Goal: Find specific page/section: Find specific page/section

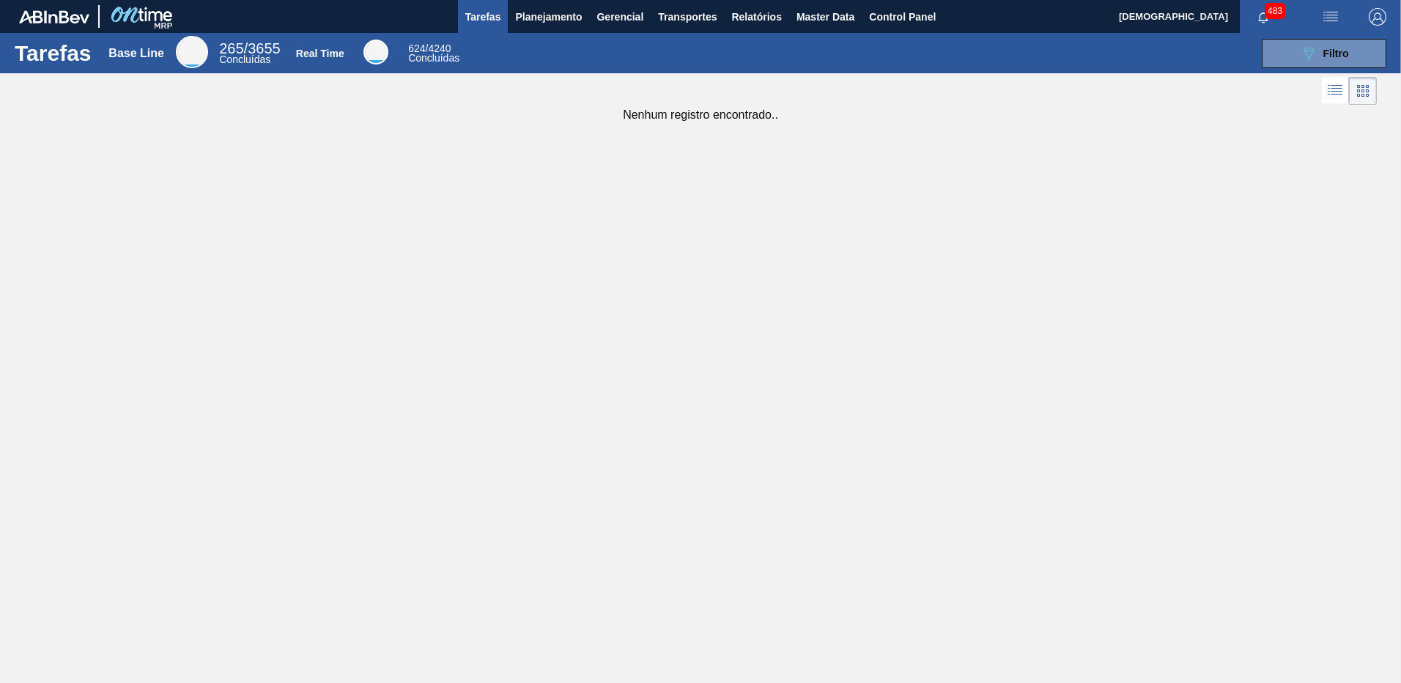
drag, startPoint x: 654, startPoint y: 467, endPoint x: 632, endPoint y: 287, distance: 181.7
click at [548, 451] on div "Tarefas Base Line 265 / 3655 Concluídas Real Time 624 / 4240 Concluídas 089F7B8…" at bounding box center [700, 325] width 1401 height 585
click at [837, 29] on button "Master Data" at bounding box center [825, 16] width 73 height 33
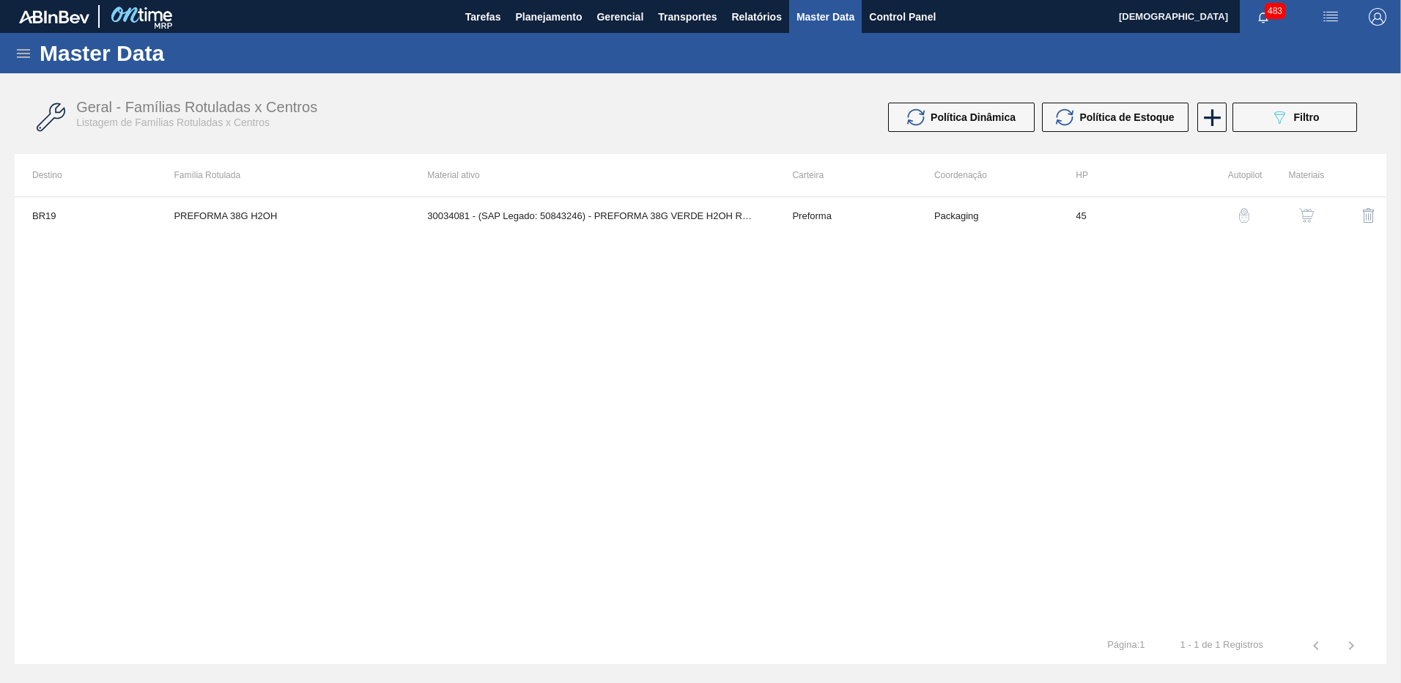
click at [17, 45] on icon at bounding box center [24, 54] width 18 height 18
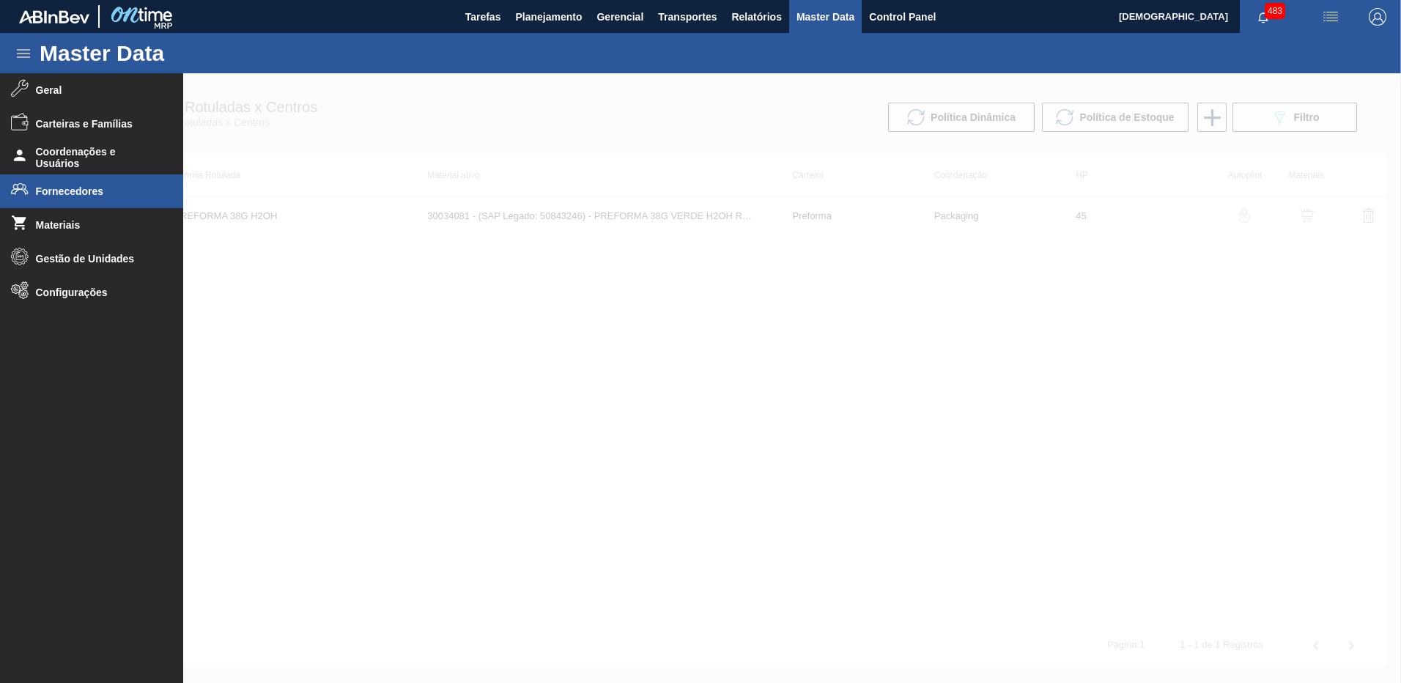
click at [114, 188] on span "Fornecedores" at bounding box center [96, 191] width 121 height 12
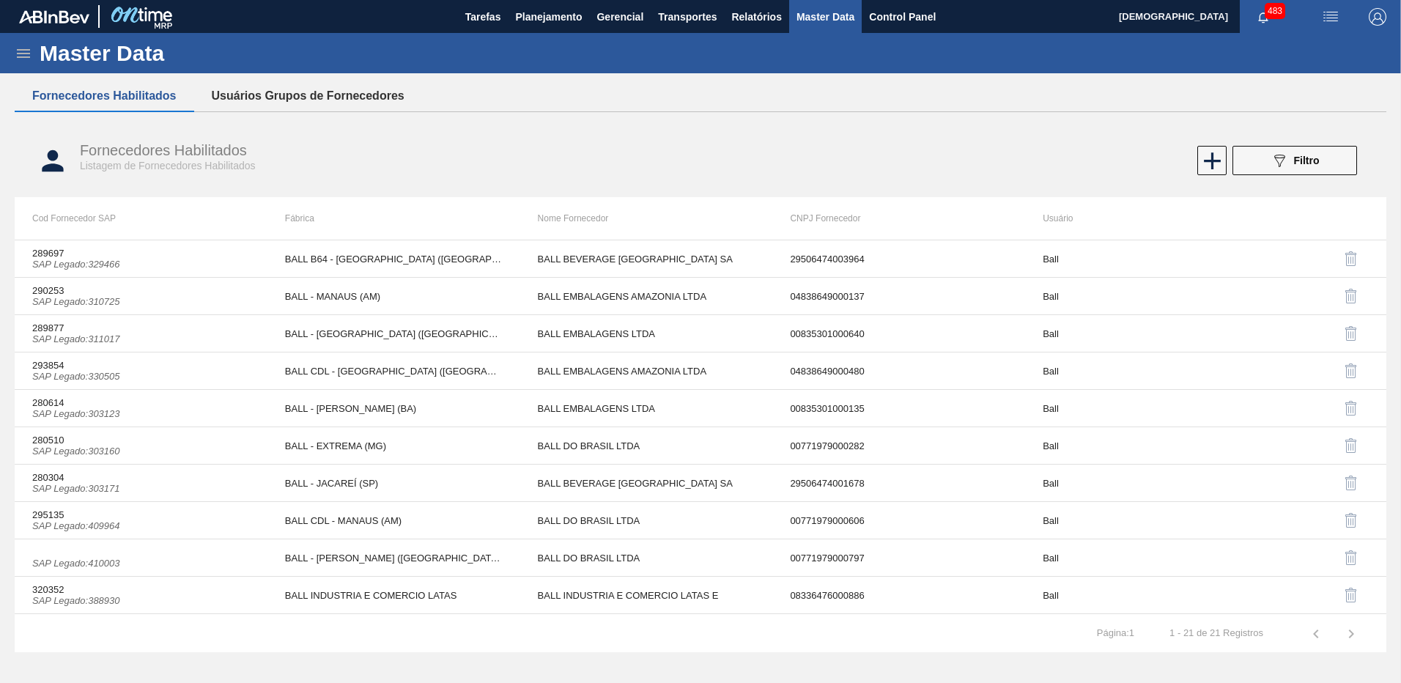
click at [327, 103] on button "Usuários Grupos de Fornecedores" at bounding box center [308, 96] width 228 height 31
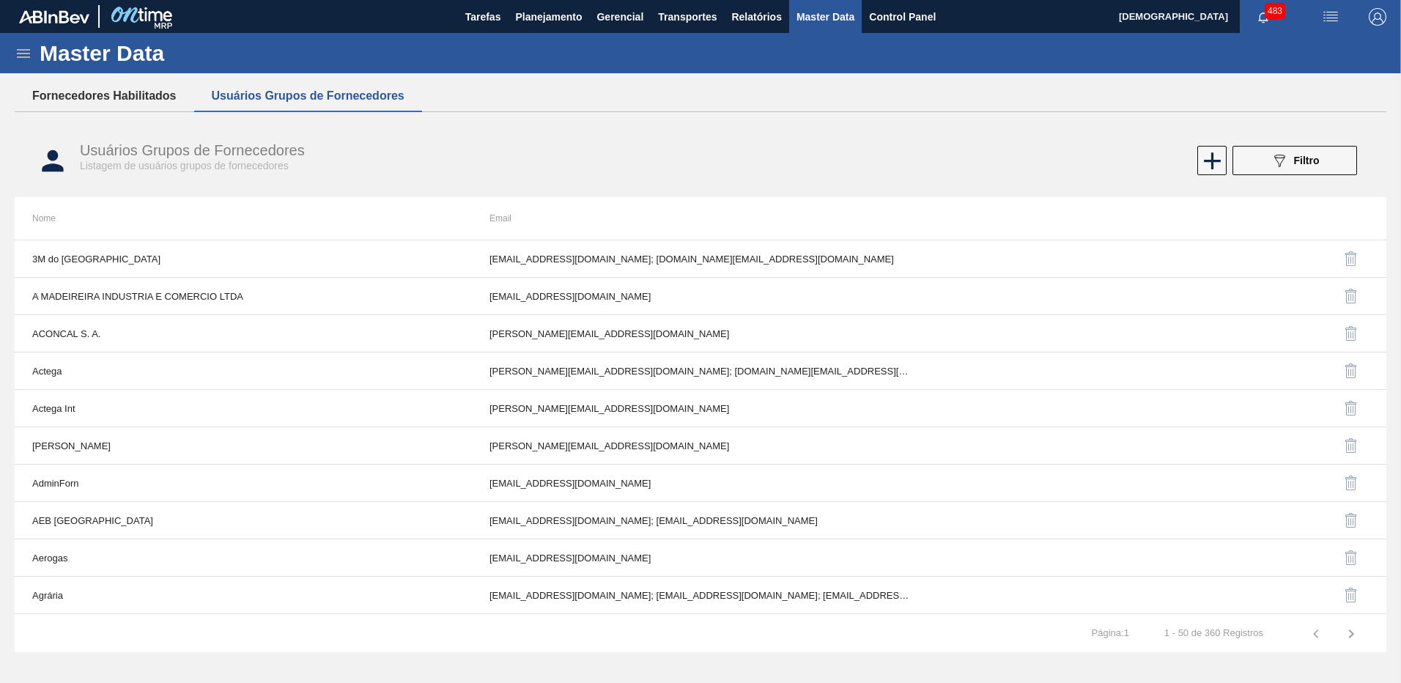
click at [113, 97] on button "Fornecedores Habilitados" at bounding box center [105, 96] width 180 height 31
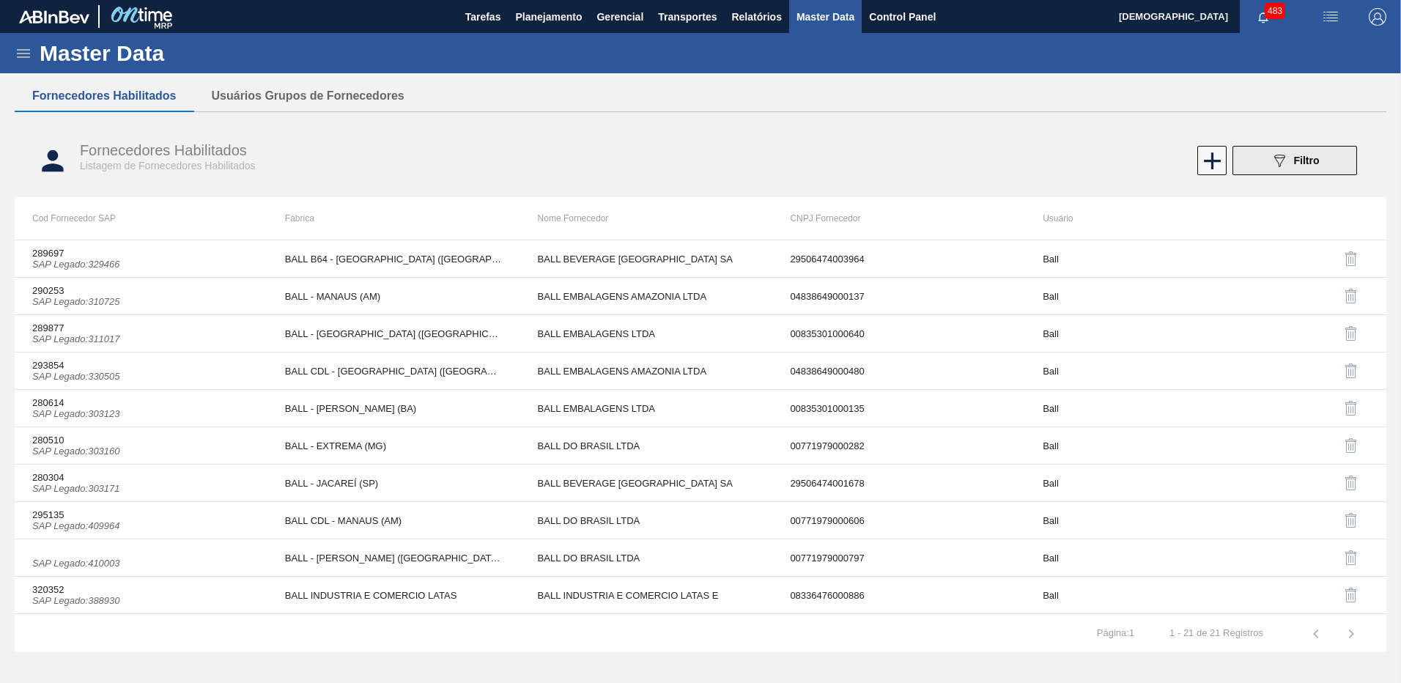
click at [1273, 158] on icon "089F7B8B-B2A5-4AFE-B5C0-19BA573D28AC" at bounding box center [1279, 161] width 18 height 18
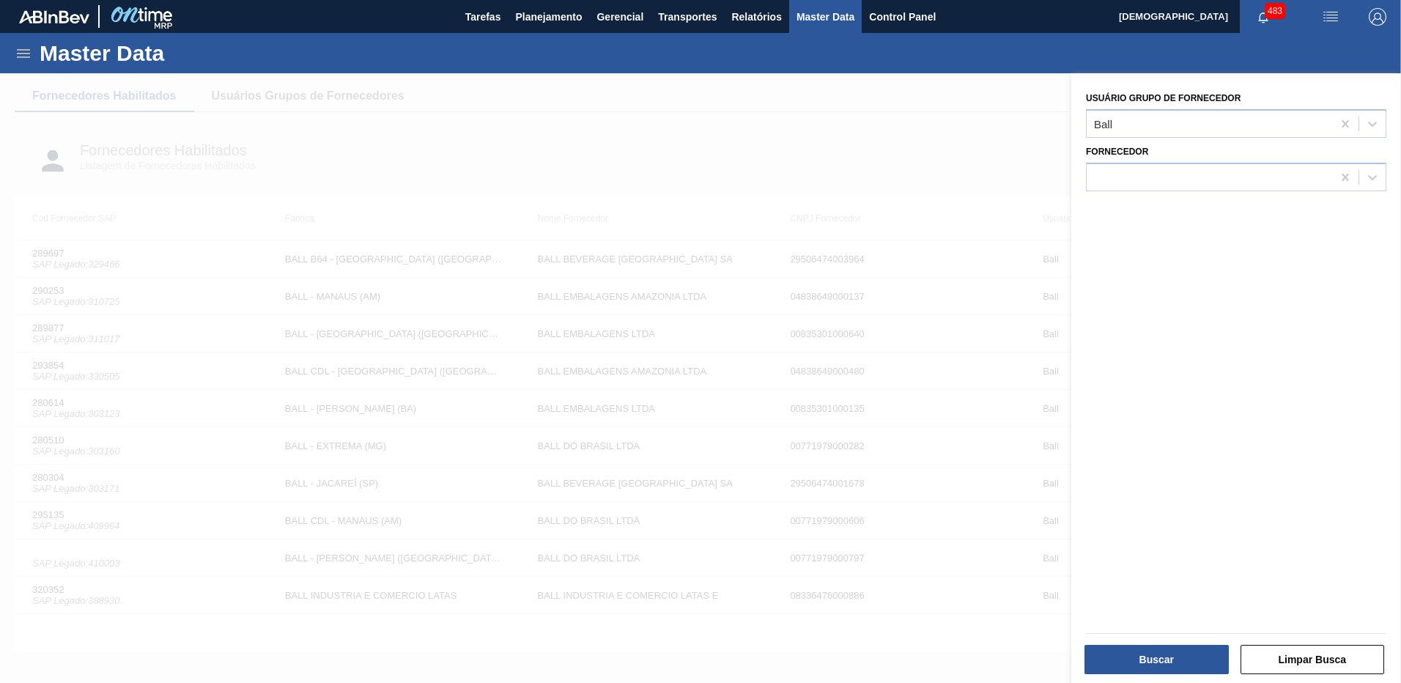
click at [903, 439] on div at bounding box center [700, 414] width 1401 height 683
